Goal: Information Seeking & Learning: Understand process/instructions

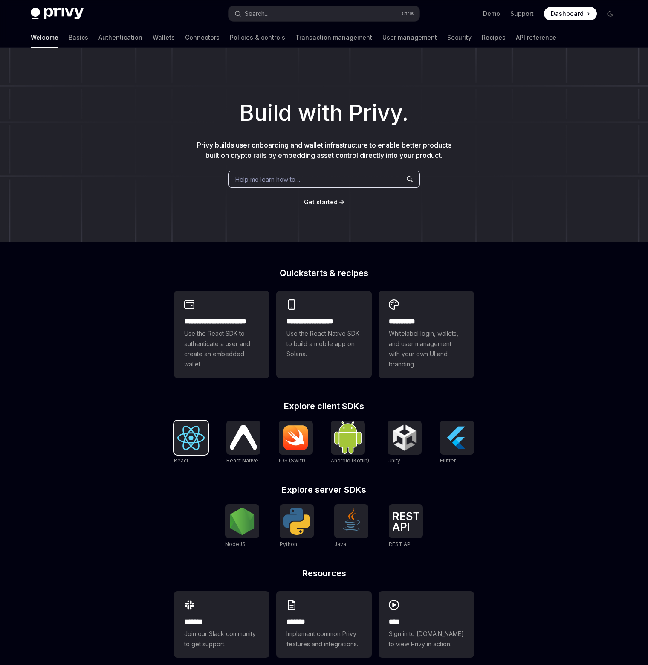
click at [192, 436] on img at bounding box center [190, 438] width 27 height 24
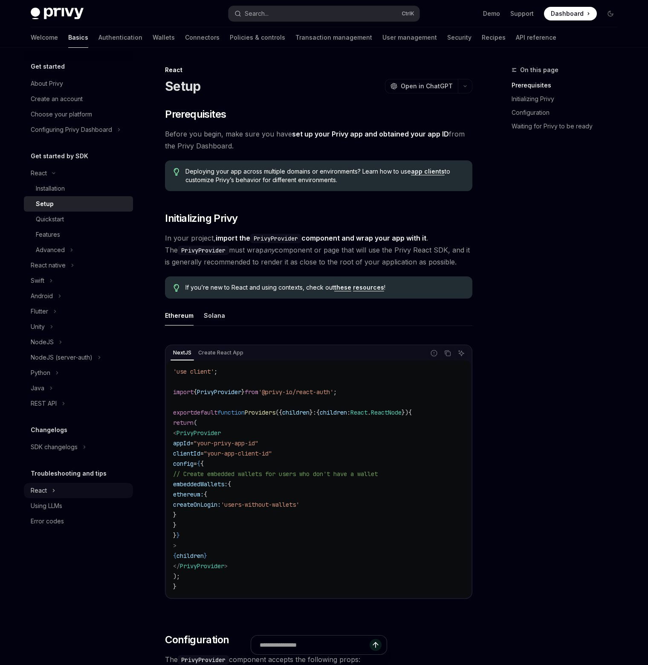
click at [75, 493] on button "React" at bounding box center [78, 490] width 109 height 15
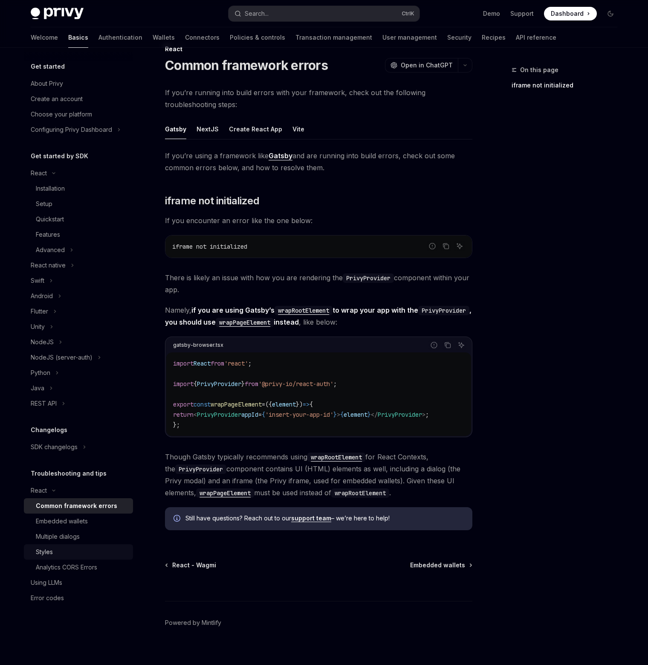
scroll to position [33, 0]
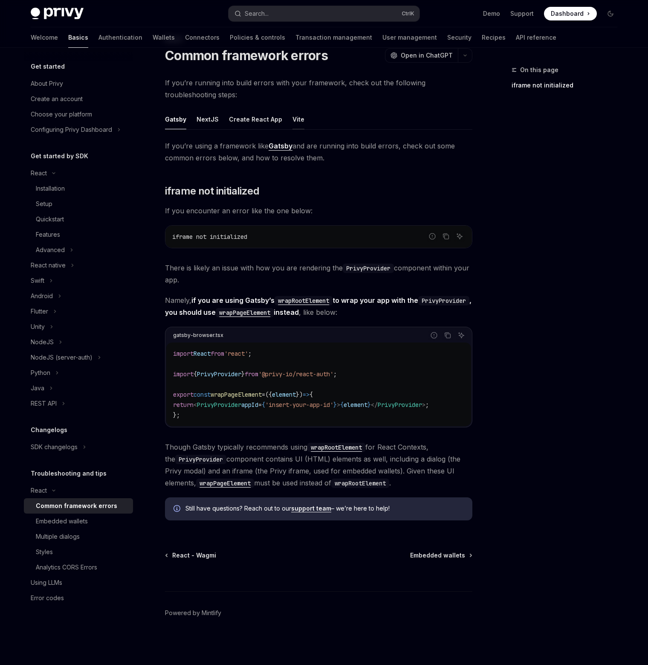
click at [298, 121] on button "Vite" at bounding box center [299, 119] width 12 height 20
type textarea "*"
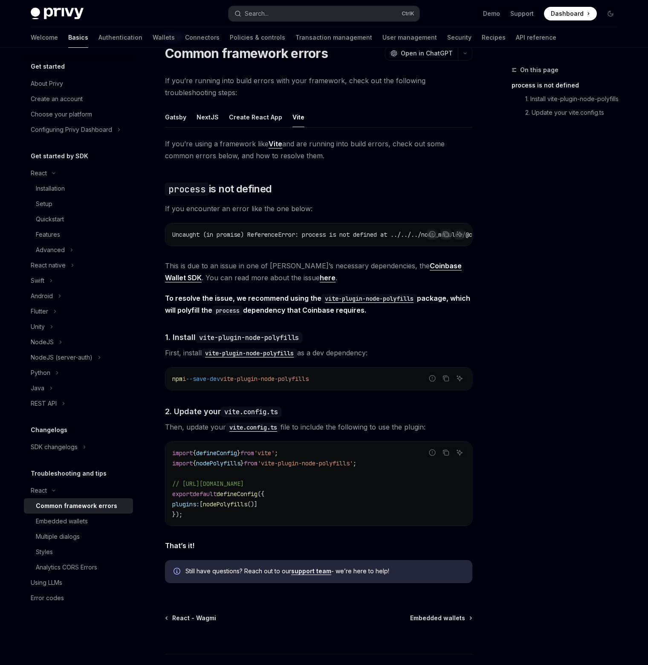
click at [529, 237] on div "On this page process is not defined 1. Install vite-plugin-node-polyfills 2. Up…" at bounding box center [560, 365] width 130 height 600
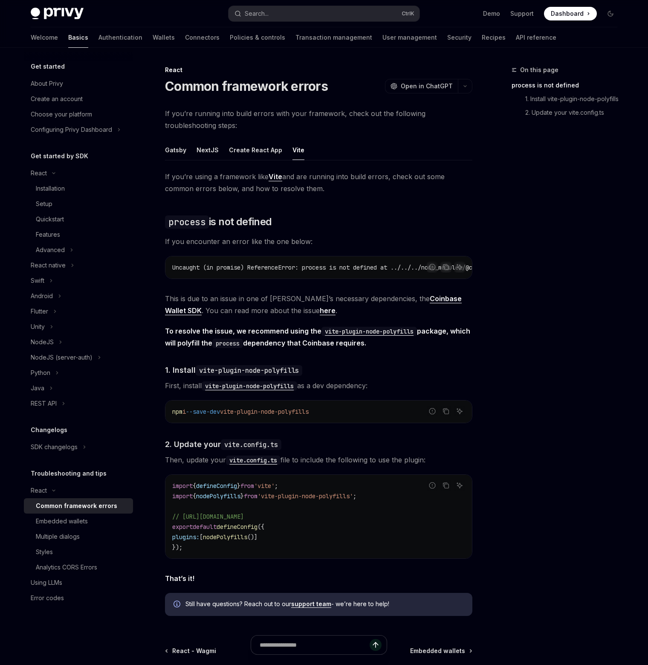
drag, startPoint x: 548, startPoint y: 229, endPoint x: 547, endPoint y: 203, distance: 25.6
click at [548, 229] on div "On this page process is not defined 1. Install vite-plugin-node-polyfills 2. Up…" at bounding box center [560, 365] width 130 height 600
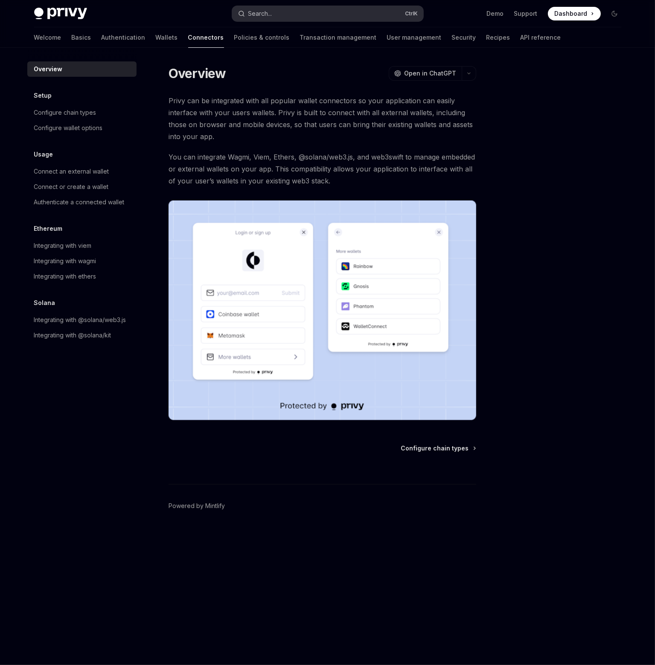
click at [270, 11] on div "Search..." at bounding box center [260, 14] width 24 height 10
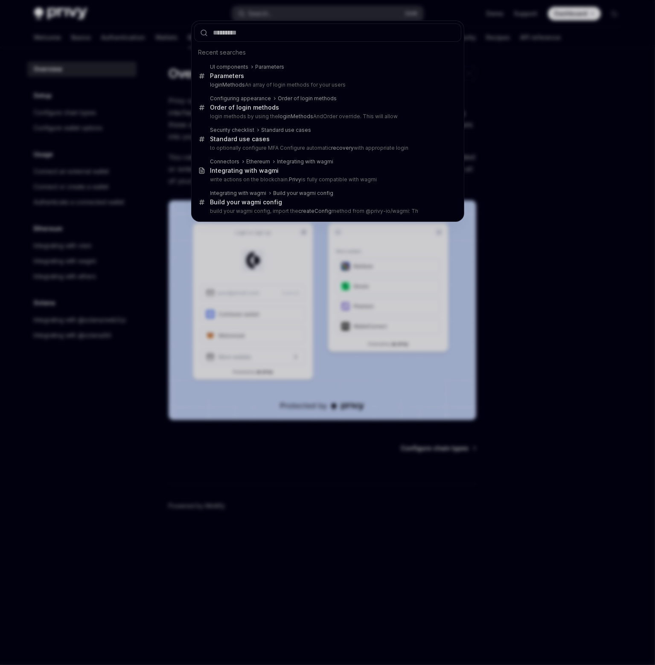
type input "**********"
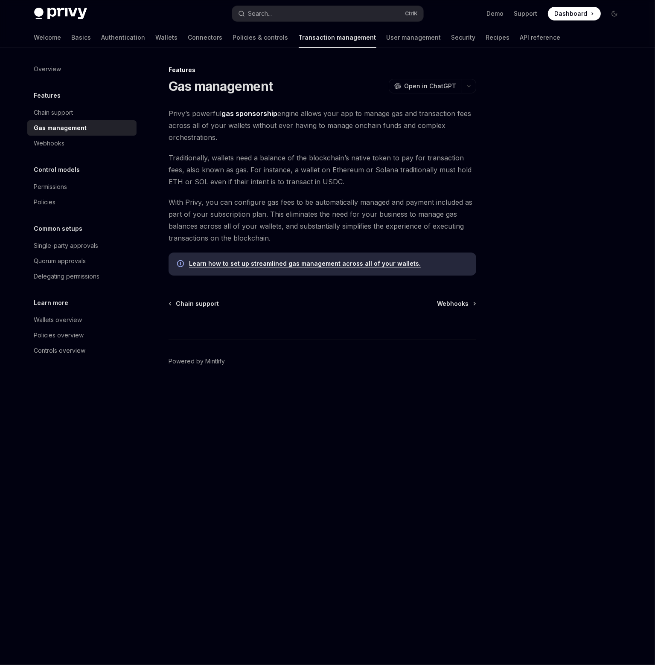
click at [509, 212] on div at bounding box center [563, 365] width 130 height 600
click at [390, 265] on link "Learn how to set up streamlined gas management across all of your wallets." at bounding box center [305, 264] width 232 height 8
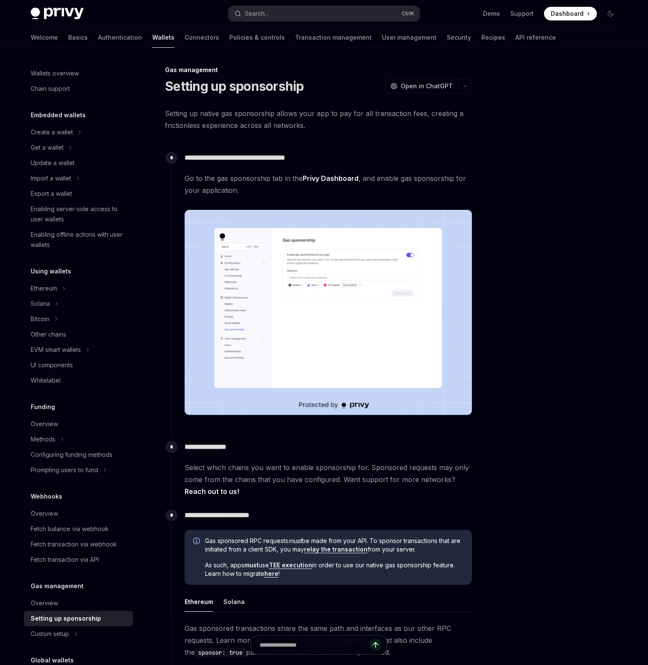
click at [518, 246] on div at bounding box center [560, 365] width 130 height 600
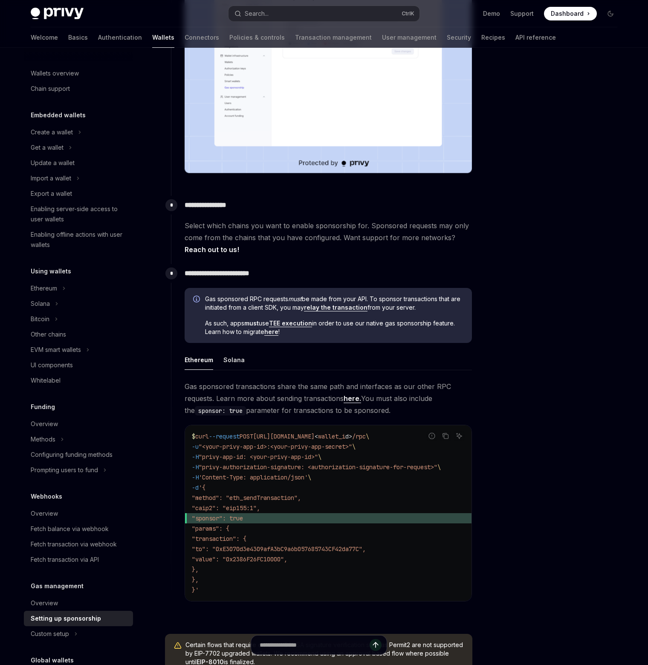
scroll to position [134, 0]
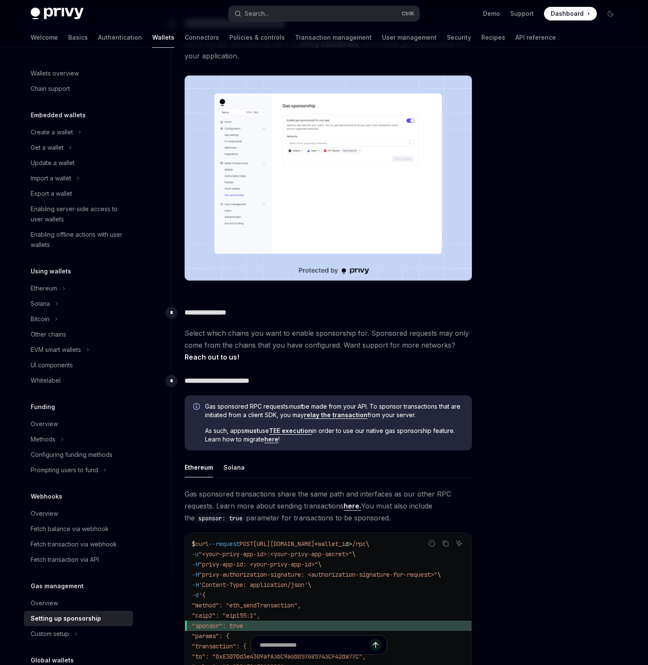
click at [518, 246] on div at bounding box center [560, 365] width 130 height 600
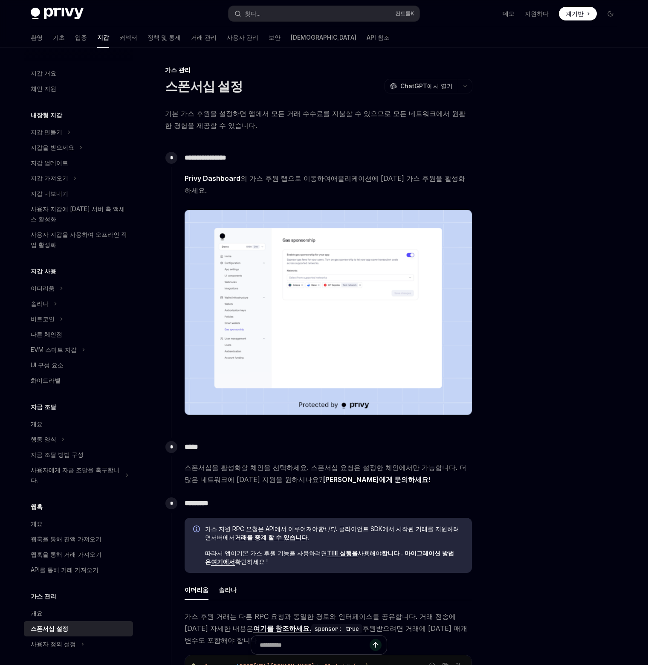
scroll to position [0, 0]
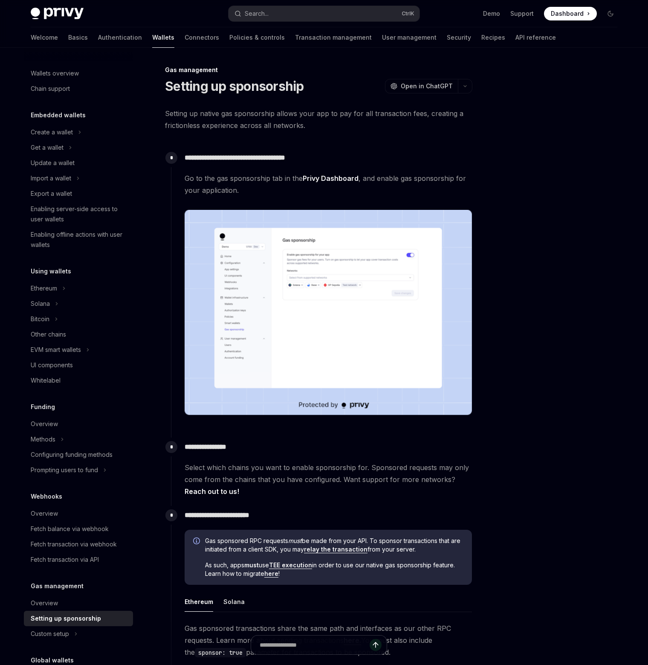
click at [565, 209] on div at bounding box center [560, 365] width 130 height 600
click at [541, 160] on div at bounding box center [560, 365] width 130 height 600
click at [68, 40] on link "Basics" at bounding box center [78, 37] width 20 height 20
type textarea "*"
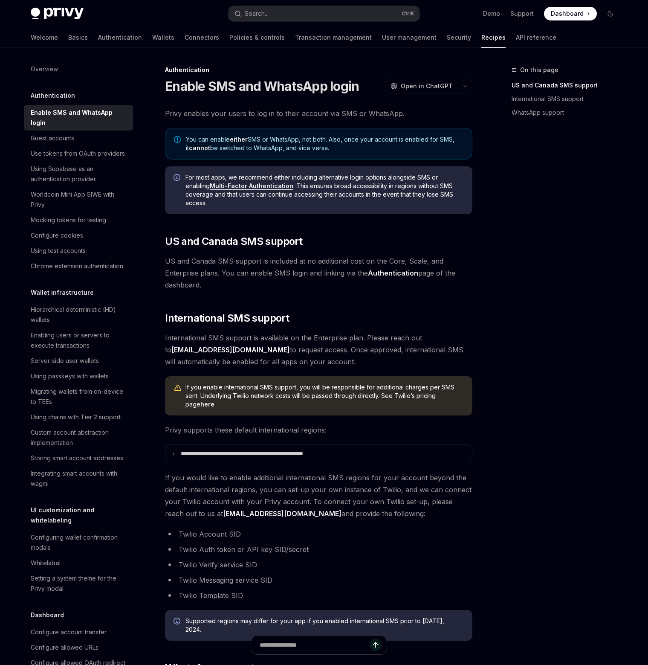
click at [478, 241] on div "On this page US and Canada SMS support International SMS support WhatsApp suppo…" at bounding box center [324, 452] width 601 height 808
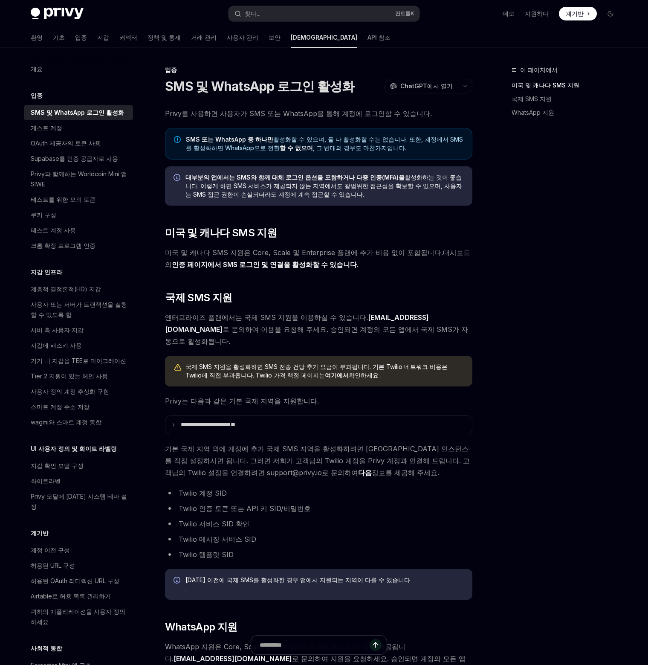
click at [294, 111] on font "Privy를 사용하면 사용자가 SMS 또는 WhatsApp을 통해 계정에 로그인할 수 있습니다." at bounding box center [298, 113] width 267 height 9
copy font "WhatsApp"
click at [504, 285] on div "이 페이지에서 미국 및 캐나다 SMS 지원 국제 SMS 지원 WhatsApp 지원" at bounding box center [560, 365] width 130 height 600
click at [535, 310] on div "이 페이지에서 미국 및 캐나다 SMS 지원 국제 SMS 지원 WhatsApp 지원" at bounding box center [560, 365] width 130 height 600
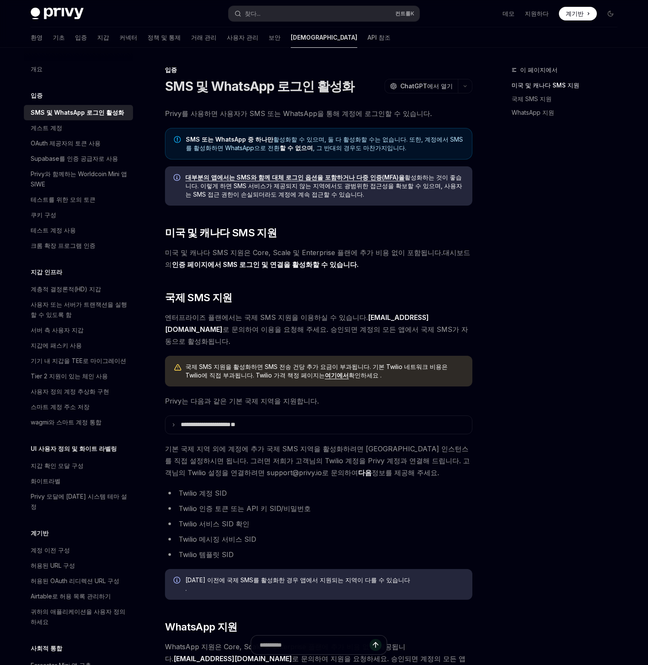
scroll to position [125, 0]
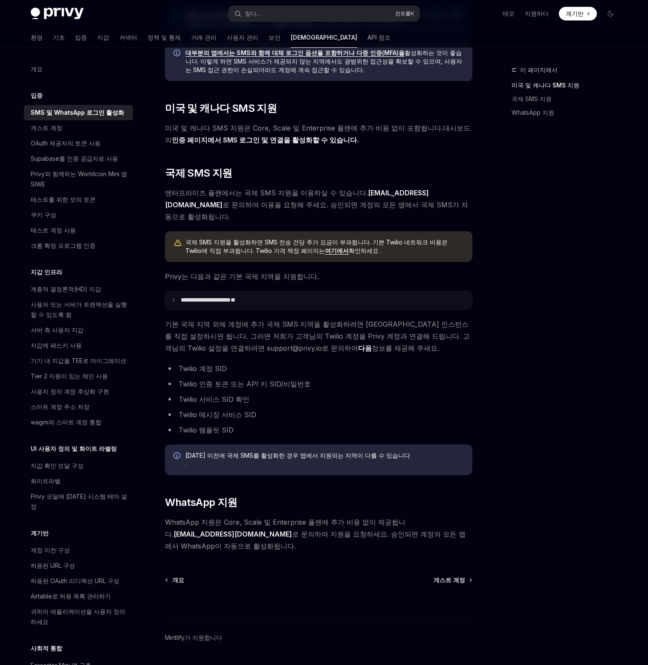
click at [289, 291] on summary "**********" at bounding box center [319, 300] width 307 height 18
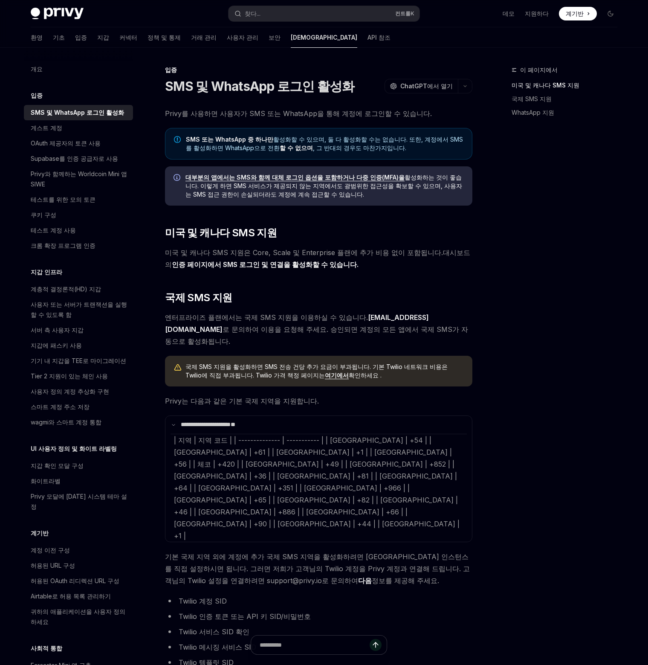
scroll to position [0, 0]
click at [365, 174] on font "대부분의 앱에서는 SMS와 함께 대체 로그인 옵션을 포함하거나 다중 인증(MFA)을" at bounding box center [295, 177] width 219 height 7
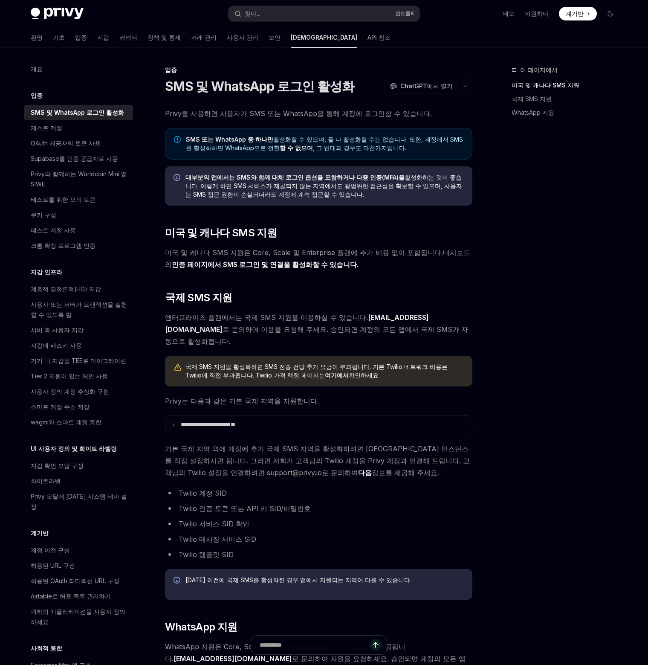
click at [564, 291] on div "이 페이지에서 미국 및 캐나다 SMS 지원 국제 SMS 지원 WhatsApp 지원" at bounding box center [560, 365] width 130 height 600
click at [558, 285] on div "이 페이지에서 미국 및 캐나다 SMS 지원 국제 SMS 지원 WhatsApp 지원" at bounding box center [560, 365] width 130 height 600
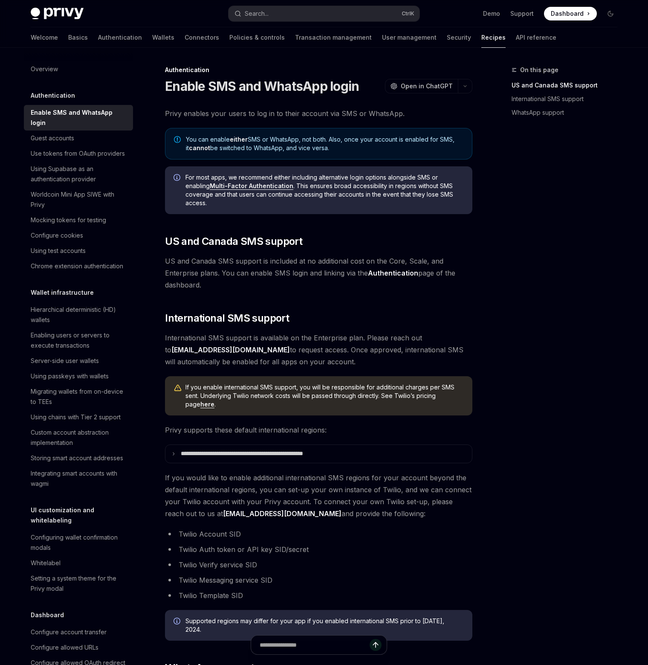
click at [555, 314] on div "On this page US and Canada SMS support International SMS support WhatsApp suppo…" at bounding box center [560, 365] width 130 height 600
click at [61, 5] on div "Privy Docs home page Search... Ctrl K Demo Support Dashboard Dashboard Search..." at bounding box center [324, 13] width 587 height 27
click at [482, 37] on link "Recipes" at bounding box center [494, 37] width 24 height 20
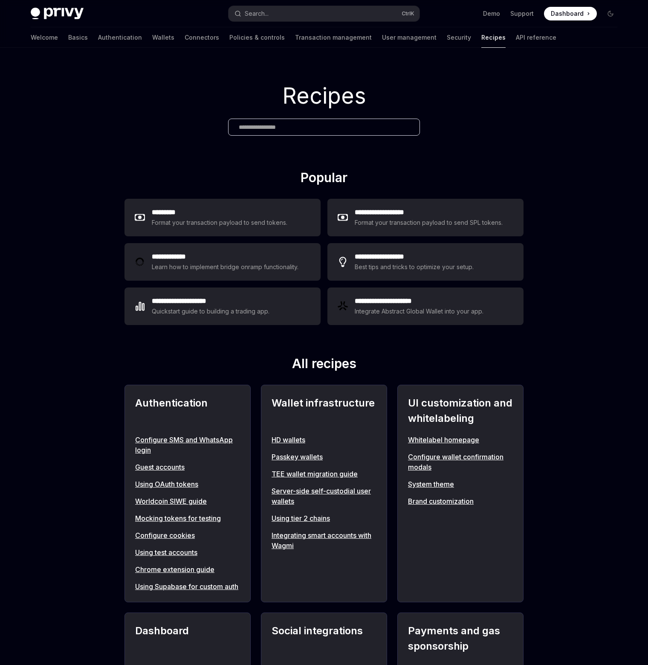
click at [507, 160] on div "Recipes" at bounding box center [324, 109] width 648 height 122
click at [68, 35] on link "Basics" at bounding box center [78, 37] width 20 height 20
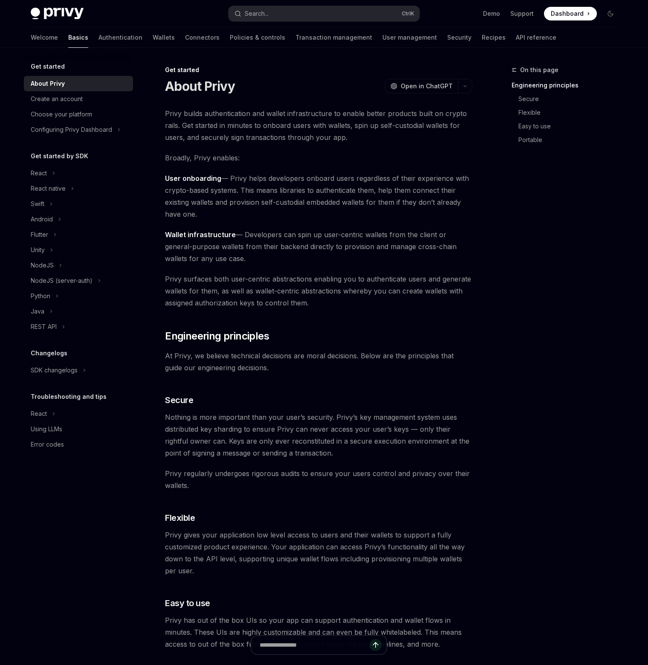
click at [61, 18] on img at bounding box center [57, 14] width 53 height 12
type textarea "*"
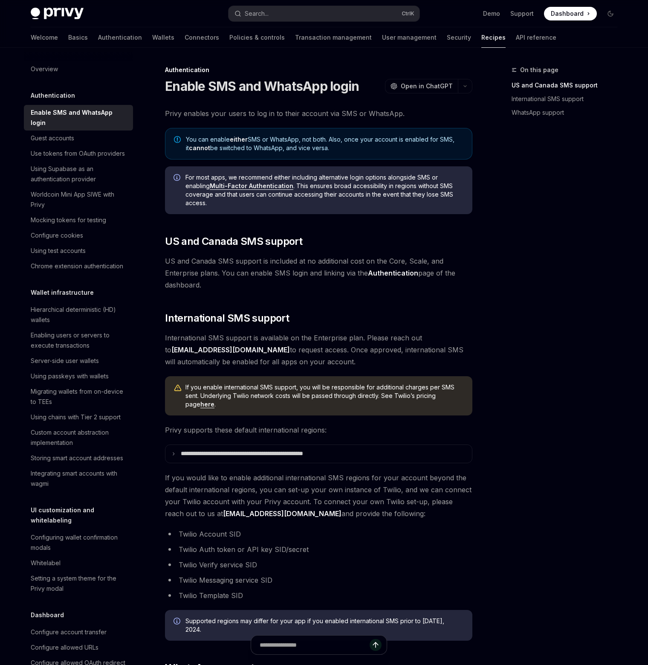
click at [494, 250] on div "On this page US and Canada SMS support International SMS support WhatsApp suppo…" at bounding box center [324, 452] width 601 height 808
click at [478, 250] on div "On this page US and Canada SMS support International SMS support WhatsApp suppo…" at bounding box center [324, 452] width 601 height 808
drag, startPoint x: 546, startPoint y: 220, endPoint x: 508, endPoint y: 151, distance: 79.2
click at [546, 220] on div "On this page US and Canada SMS support International SMS support WhatsApp suppo…" at bounding box center [560, 365] width 130 height 600
click at [518, 228] on div "On this page US and Canada SMS support International SMS support WhatsApp suppo…" at bounding box center [560, 365] width 130 height 600
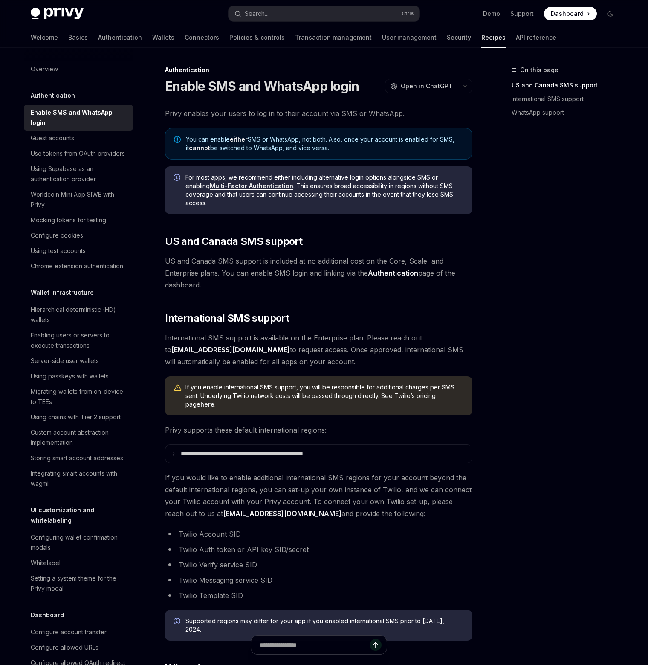
click at [518, 261] on div "On this page US and Canada SMS support International SMS support WhatsApp suppo…" at bounding box center [560, 365] width 130 height 600
drag, startPoint x: 338, startPoint y: 152, endPoint x: 178, endPoint y: 137, distance: 160.6
click at [178, 137] on div "You can enable either SMS or WhatsApp, not both. Also, once your account is ena…" at bounding box center [319, 144] width 308 height 32
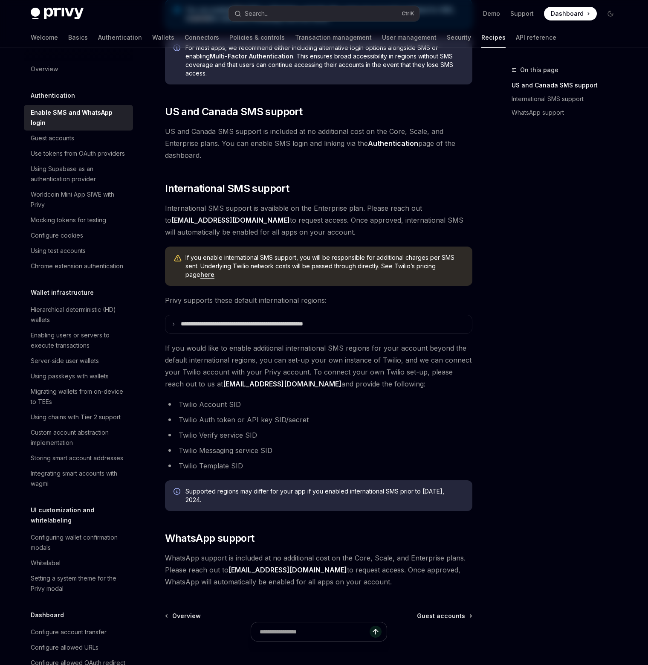
scroll to position [189, 0]
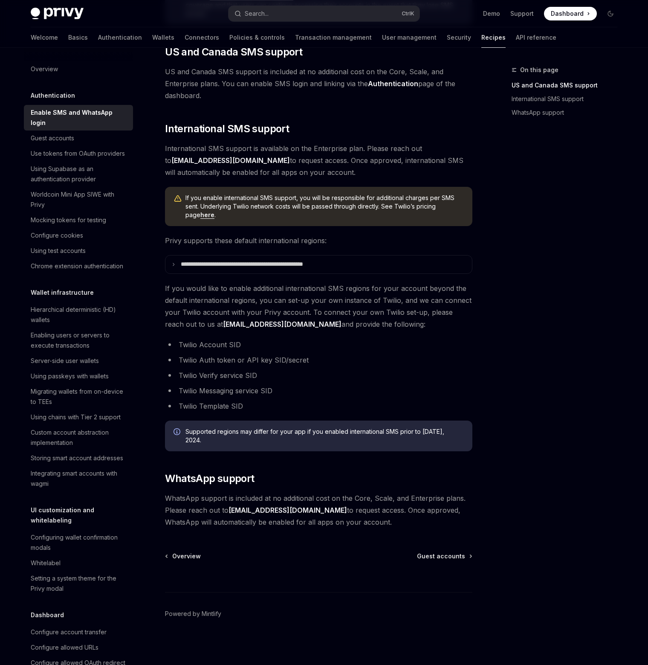
click at [497, 500] on div "On this page US and Canada SMS support International SMS support WhatsApp suppo…" at bounding box center [560, 365] width 130 height 600
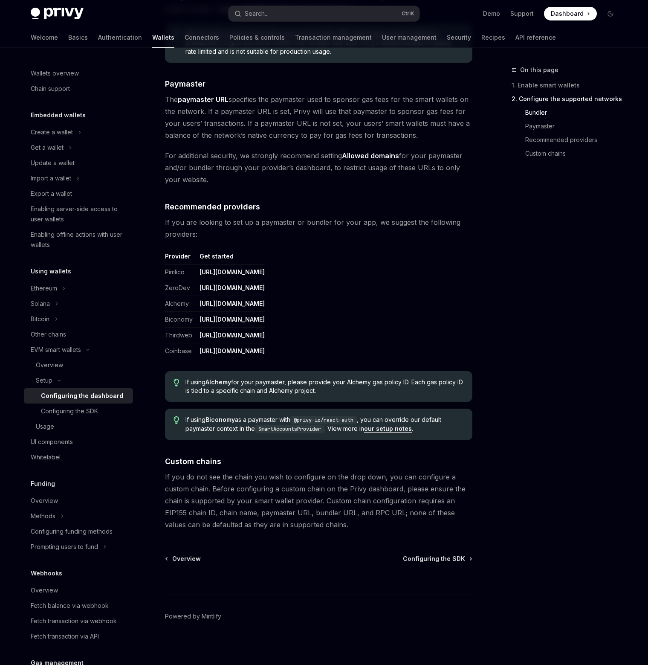
scroll to position [863, 0]
